Goal: Information Seeking & Learning: Learn about a topic

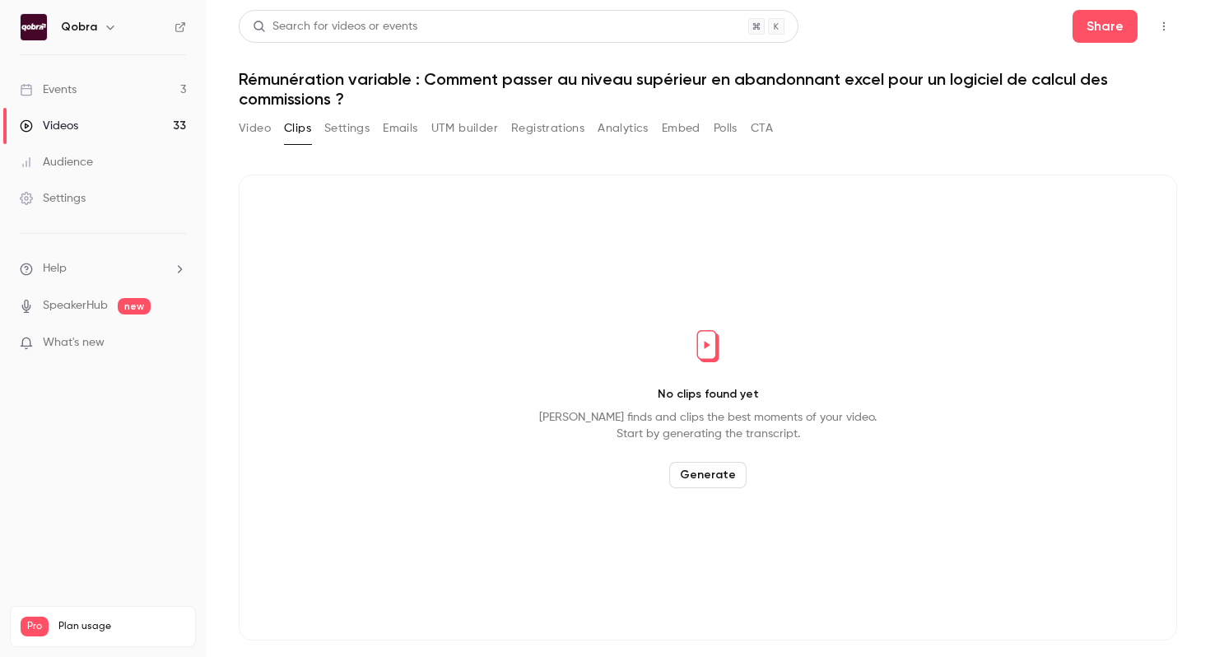
click at [111, 95] on link "Events 3" at bounding box center [103, 90] width 206 height 36
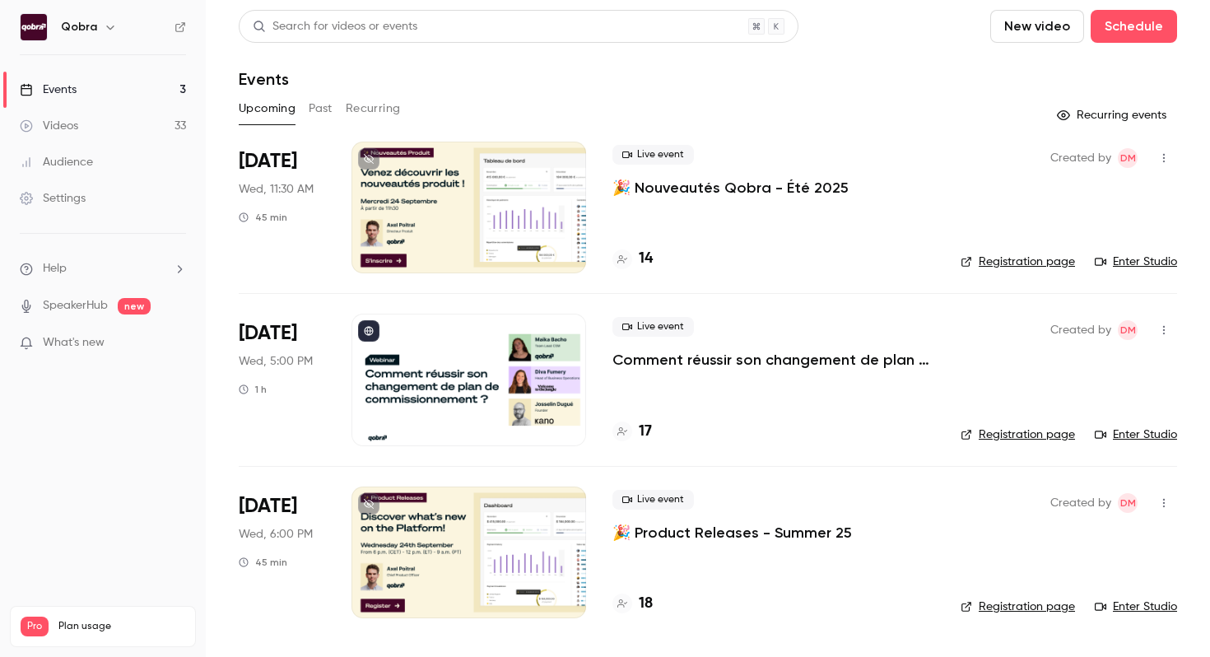
click at [653, 427] on div "17" at bounding box center [773, 431] width 322 height 22
click at [644, 430] on h4 "17" at bounding box center [645, 431] width 13 height 22
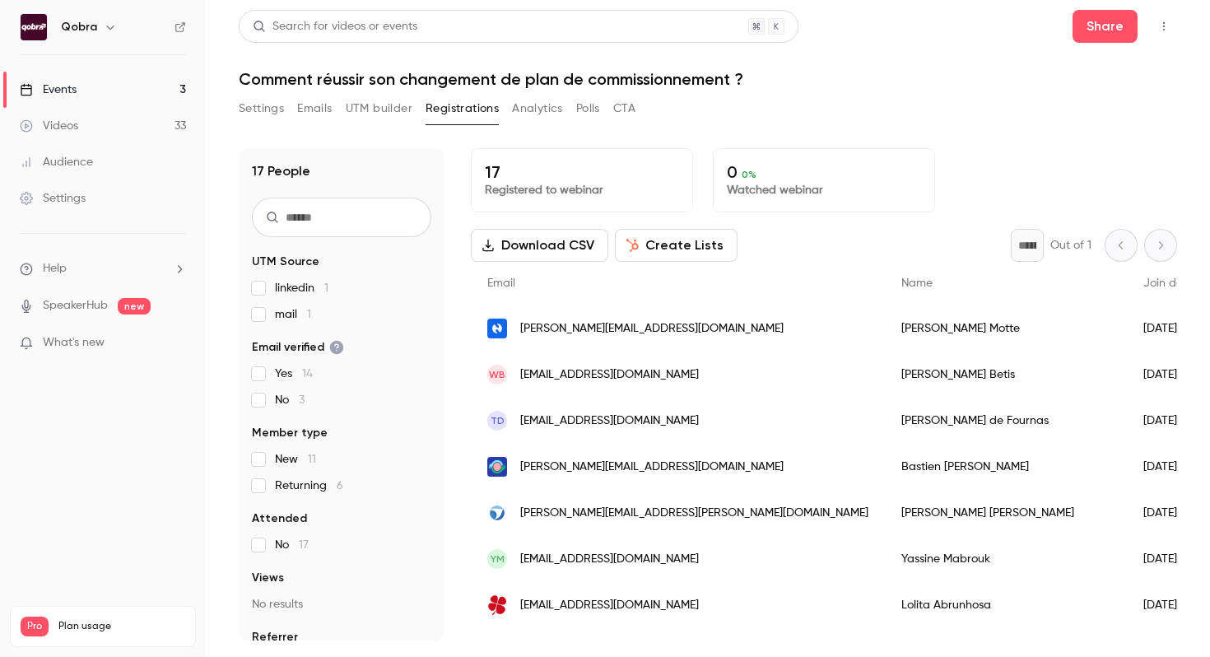
click at [159, 92] on link "Events 3" at bounding box center [103, 90] width 206 height 36
